Goal: Find specific page/section: Find specific page/section

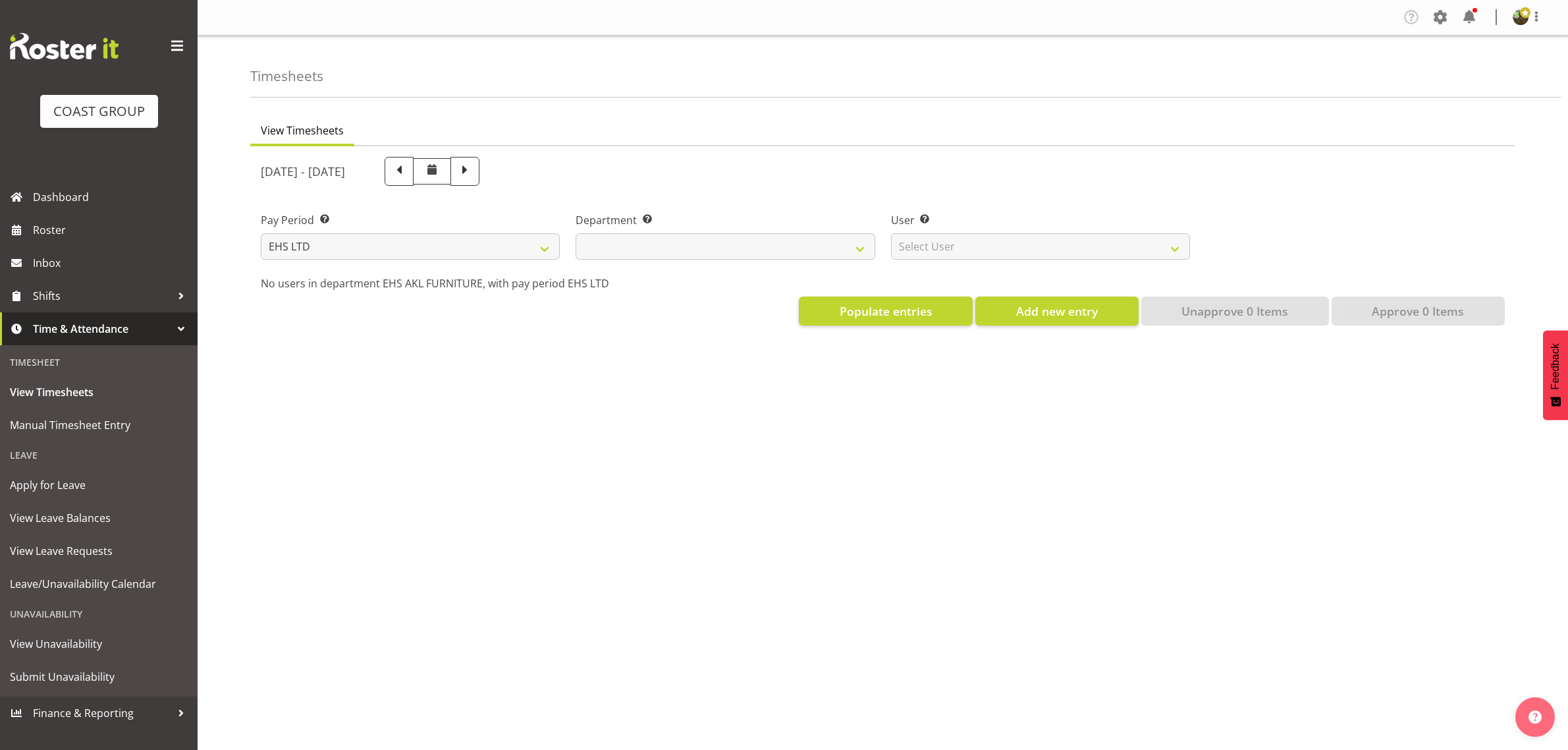
select select "7"
select select
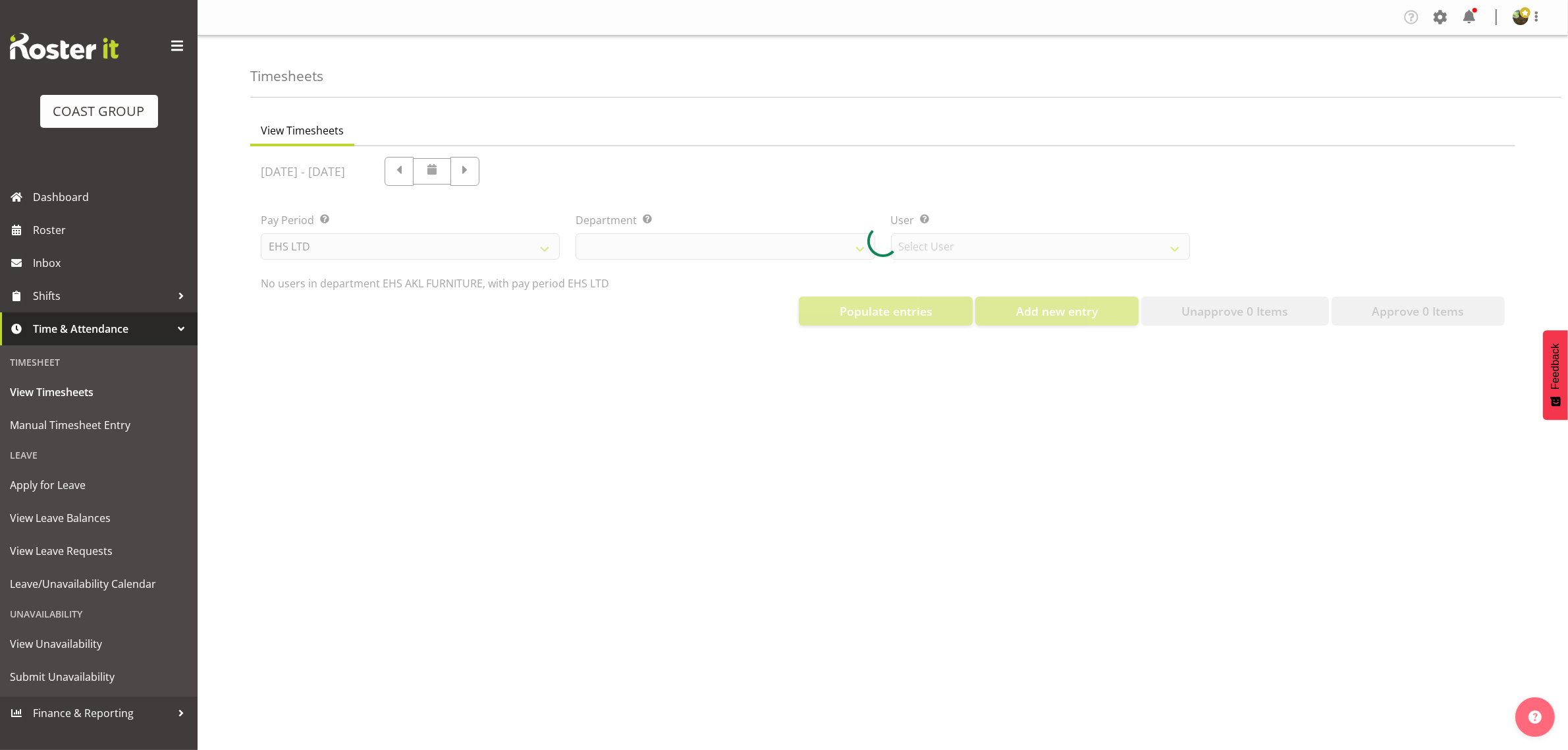
select select "8638"
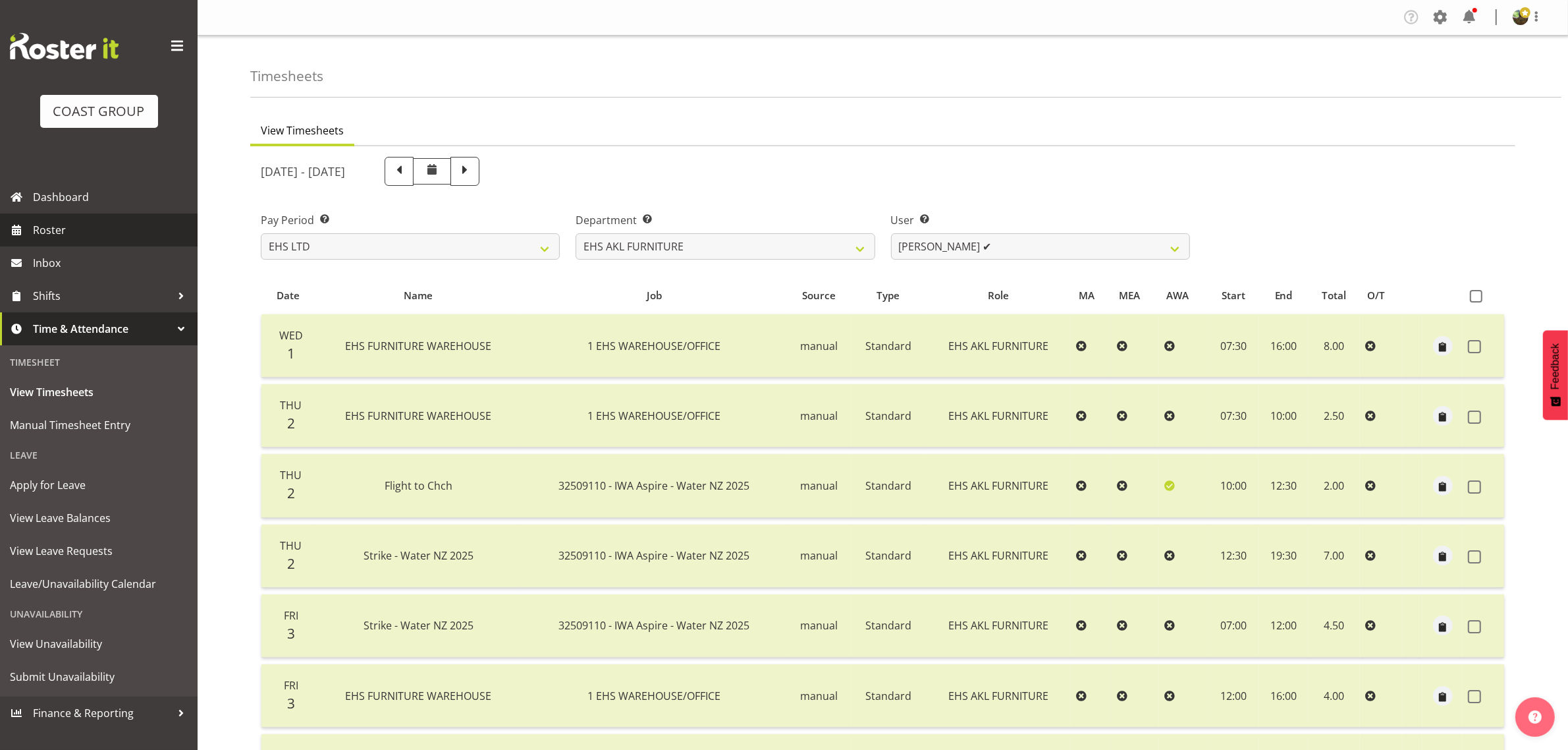
click at [114, 235] on span "Roster" at bounding box center [111, 230] width 158 height 19
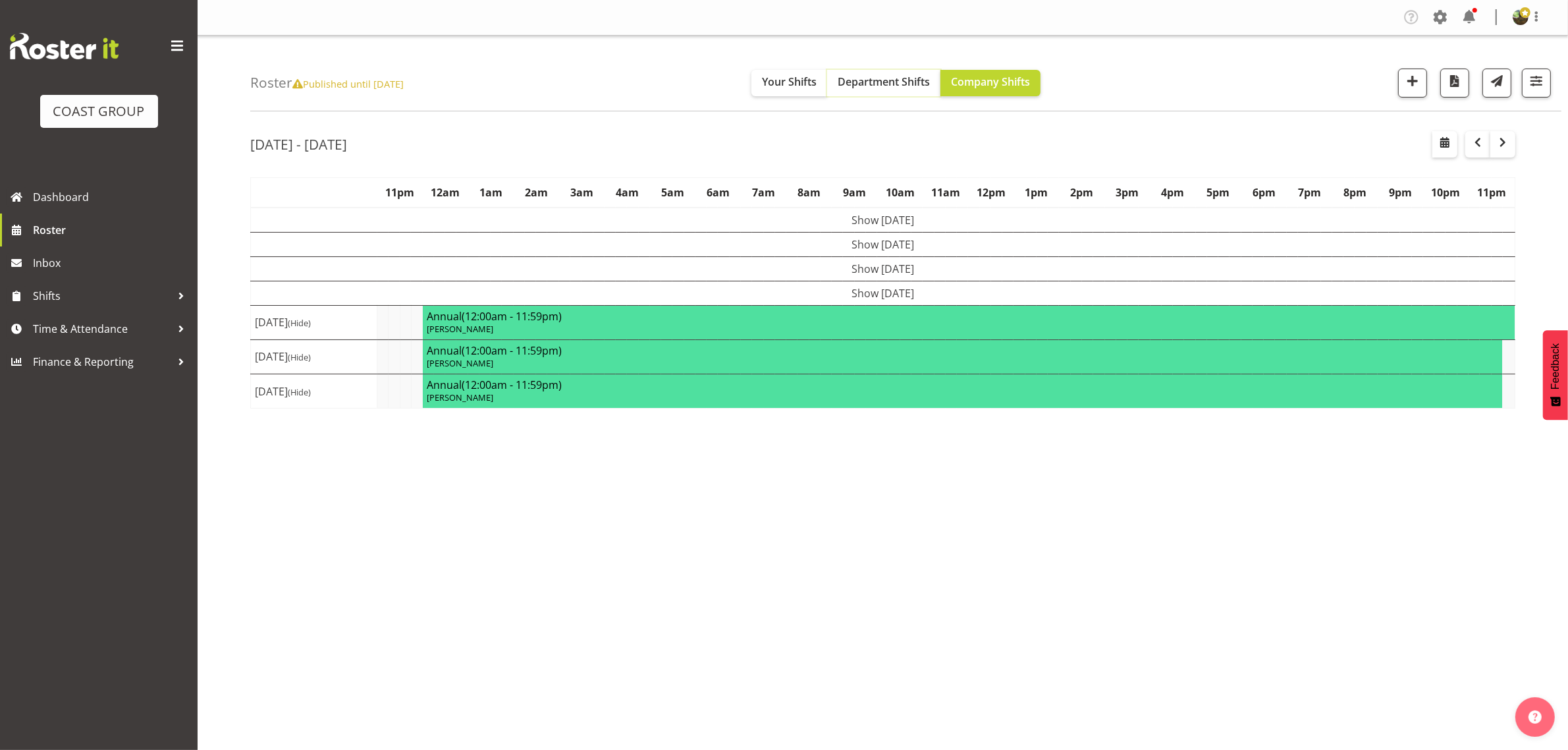
click at [926, 87] on span "Department Shifts" at bounding box center [884, 81] width 92 height 14
